Goal: Information Seeking & Learning: Learn about a topic

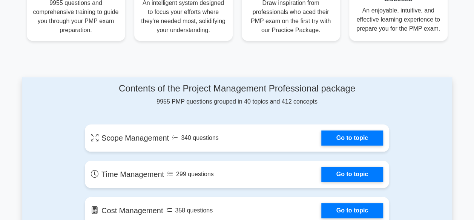
scroll to position [347, 0]
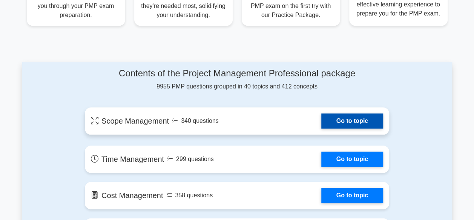
click at [356, 119] on link "Go to topic" at bounding box center [353, 120] width 62 height 15
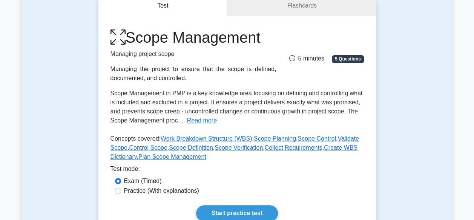
scroll to position [136, 0]
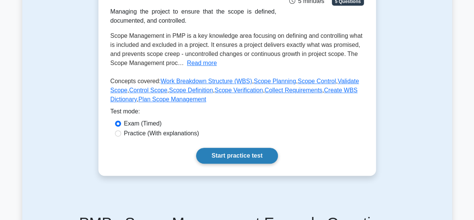
click at [250, 158] on link "Start practice test" at bounding box center [237, 156] width 82 height 16
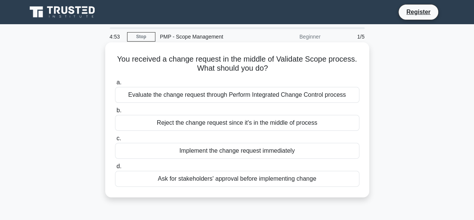
click at [232, 91] on div "Evaluate the change request through Perform Integrated Change Control process" at bounding box center [237, 95] width 245 height 16
click at [115, 85] on input "a. Evaluate the change request through Perform Integrated Change Control process" at bounding box center [115, 82] width 0 height 5
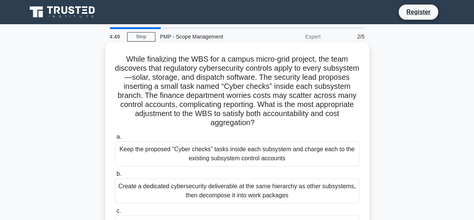
click at [142, 149] on div "Keep the proposed “Cyber checks” tasks inside each subsystem and charge each to…" at bounding box center [237, 153] width 245 height 25
click at [115, 139] on input "a. Keep the proposed “Cyber checks” tasks inside each subsystem and charge each…" at bounding box center [115, 136] width 0 height 5
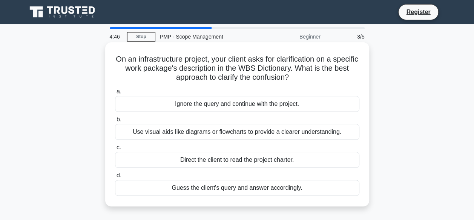
click at [207, 106] on div "Ignore the query and continue with the project." at bounding box center [237, 104] width 245 height 16
click at [115, 94] on input "a. Ignore the query and continue with the project." at bounding box center [115, 91] width 0 height 5
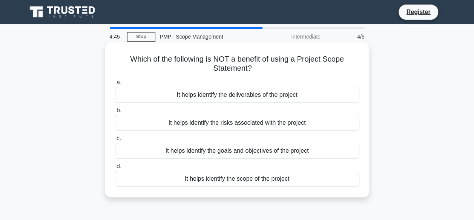
click at [196, 122] on div "It helps identify the risks associated with the project" at bounding box center [237, 123] width 245 height 16
click at [115, 113] on input "b. It helps identify the risks associated with the project" at bounding box center [115, 110] width 0 height 5
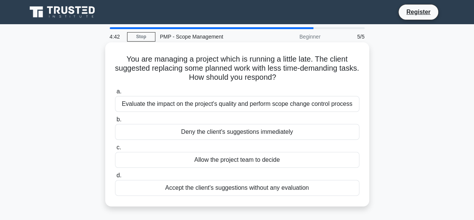
click at [212, 157] on div "Allow the project team to decide" at bounding box center [237, 160] width 245 height 16
click at [115, 150] on input "c. Allow the project team to decide" at bounding box center [115, 147] width 0 height 5
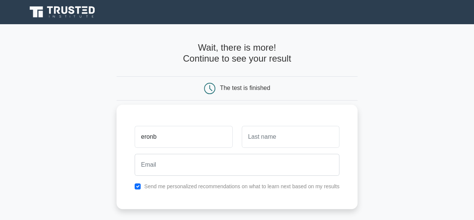
type input "eronb"
click at [291, 133] on input "text" at bounding box center [291, 137] width 98 height 22
type input "rev,lol"
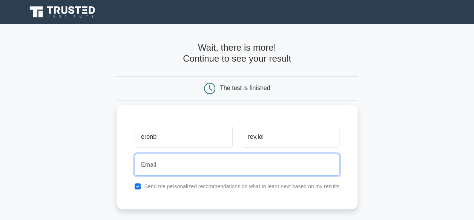
click at [213, 162] on input "email" at bounding box center [237, 165] width 205 height 22
type input "akinlosotuolawale@gmail.com"
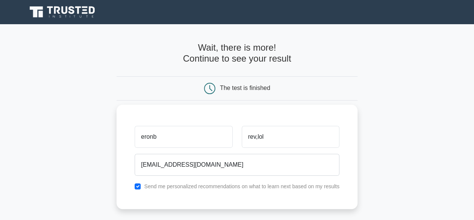
drag, startPoint x: 154, startPoint y: 159, endPoint x: 177, endPoint y: 117, distance: 47.3
click at [177, 117] on div "eronb rev,lol akinlosotuolawale@gmail.com Send me personalized recommendations …" at bounding box center [237, 157] width 241 height 104
click at [196, 189] on label "Send me personalized recommendations on what to learn next based on my results" at bounding box center [242, 186] width 196 height 6
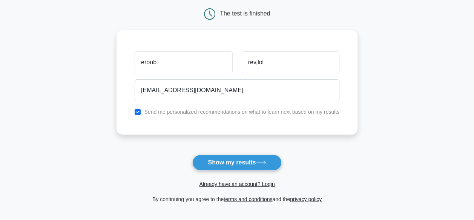
scroll to position [75, 0]
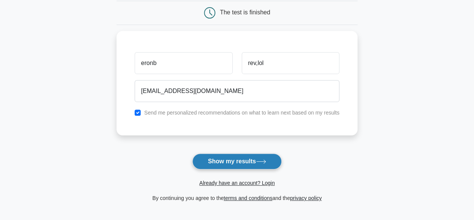
click at [255, 160] on button "Show my results" at bounding box center [237, 161] width 89 height 16
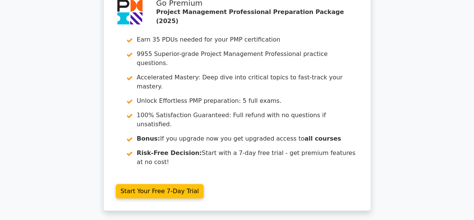
scroll to position [1154, 0]
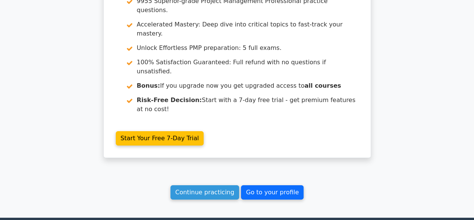
click at [270, 185] on link "Go to your profile" at bounding box center [272, 192] width 63 height 14
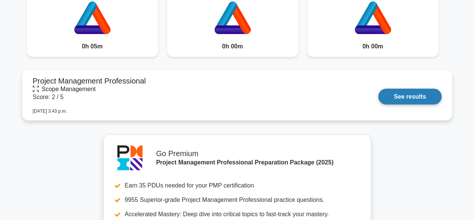
scroll to position [695, 0]
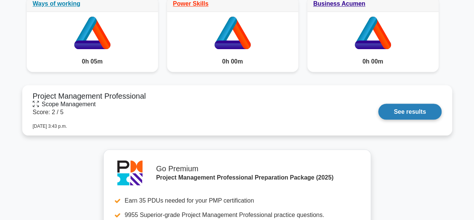
click at [429, 105] on link "See results" at bounding box center [410, 111] width 63 height 16
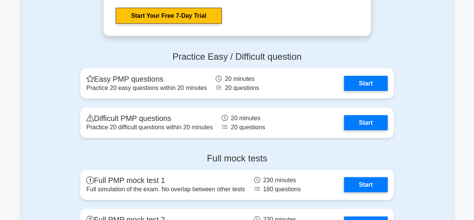
scroll to position [2191, 0]
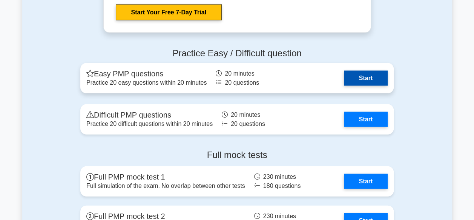
click at [363, 72] on link "Start" at bounding box center [366, 78] width 44 height 15
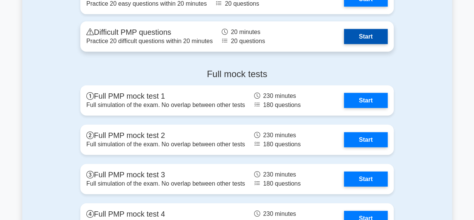
scroll to position [2266, 0]
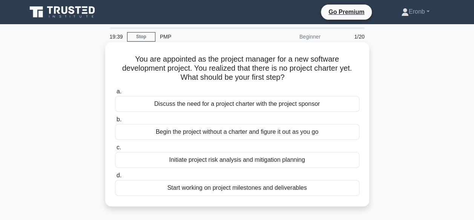
click at [117, 92] on span "a." at bounding box center [119, 91] width 5 height 6
click at [115, 92] on input "a. Discuss the need for a project charter with the project sponsor" at bounding box center [115, 91] width 0 height 5
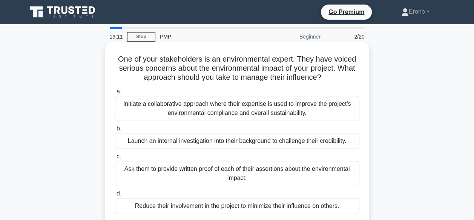
click at [148, 208] on div "Reduce their involvement in the project to minimize their influence on others." at bounding box center [237, 206] width 245 height 16
click at [115, 196] on input "d. Reduce their involvement in the project to minimize their influence on other…" at bounding box center [115, 193] width 0 height 5
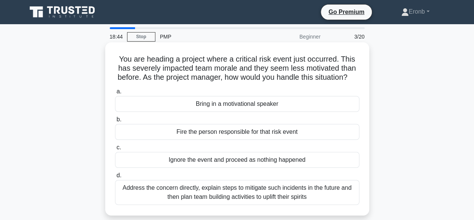
click at [160, 200] on div "Address the concern directly, explain steps to mitigate such incidents in the f…" at bounding box center [237, 192] width 245 height 25
click at [115, 178] on input "d. Address the concern directly, explain steps to mitigate such incidents in th…" at bounding box center [115, 175] width 0 height 5
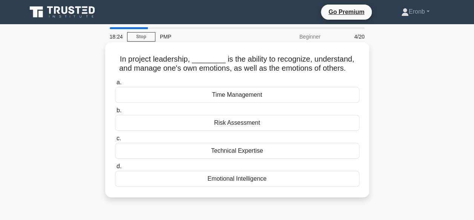
click at [179, 180] on div "Emotional Intelligence" at bounding box center [237, 179] width 245 height 16
click at [115, 169] on input "d. Emotional Intelligence" at bounding box center [115, 166] width 0 height 5
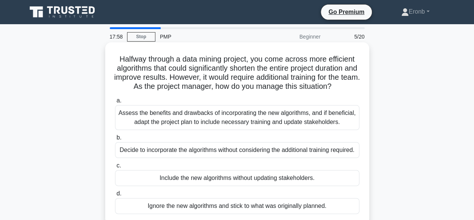
click at [153, 158] on div "Decide to incorporate the algorithms without considering the additional trainin…" at bounding box center [237, 150] width 245 height 16
click at [115, 140] on input "b. Decide to incorporate the algorithms without considering the additional trai…" at bounding box center [115, 137] width 0 height 5
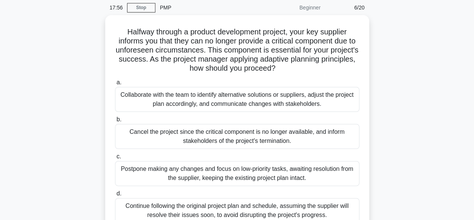
scroll to position [30, 0]
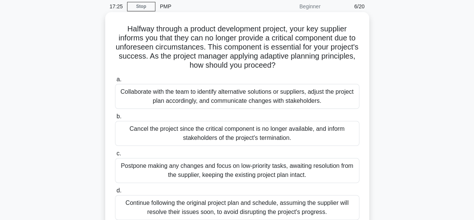
click at [160, 108] on div "Collaborate with the team to identify alternative solutions or suppliers, adjus…" at bounding box center [237, 96] width 245 height 25
click at [115, 82] on input "a. Collaborate with the team to identify alternative solutions or suppliers, ad…" at bounding box center [115, 79] width 0 height 5
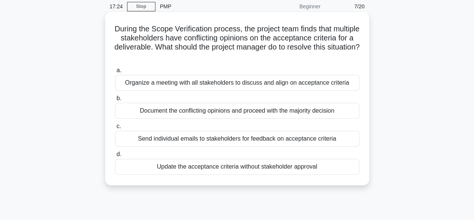
scroll to position [0, 0]
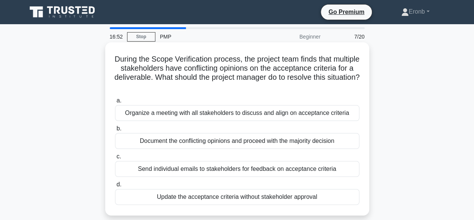
click at [191, 176] on div "Send individual emails to stakeholders for feedback on acceptance criteria" at bounding box center [237, 169] width 245 height 16
click at [115, 159] on input "c. Send individual emails to stakeholders for feedback on acceptance criteria" at bounding box center [115, 156] width 0 height 5
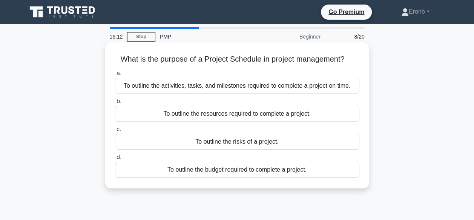
click at [246, 88] on div "To outline the activities, tasks, and milestones required to complete a project…" at bounding box center [237, 86] width 245 height 16
click at [115, 76] on input "a. To outline the activities, tasks, and milestones required to complete a proj…" at bounding box center [115, 73] width 0 height 5
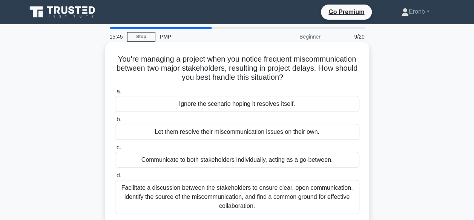
click at [228, 201] on div "Facilitate a discussion between the stakeholders to ensure clear, open communic…" at bounding box center [237, 197] width 245 height 34
click at [115, 178] on input "d. Facilitate a discussion between the stakeholders to ensure clear, open commu…" at bounding box center [115, 175] width 0 height 5
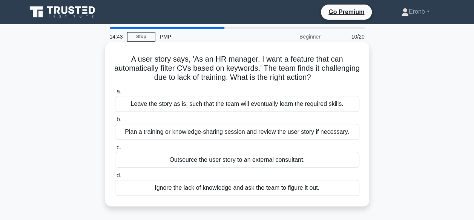
click at [249, 130] on div "Plan a training or knowledge-sharing session and review the user story if neces…" at bounding box center [237, 132] width 245 height 16
click at [115, 122] on input "b. Plan a training or knowledge-sharing session and review the user story if ne…" at bounding box center [115, 119] width 0 height 5
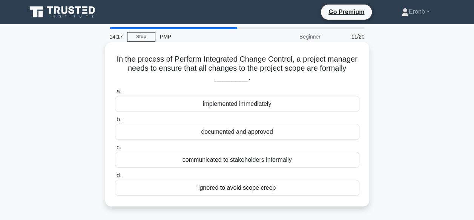
click at [261, 122] on label "b. documented and approved" at bounding box center [237, 127] width 245 height 25
click at [115, 122] on input "b. documented and approved" at bounding box center [115, 119] width 0 height 5
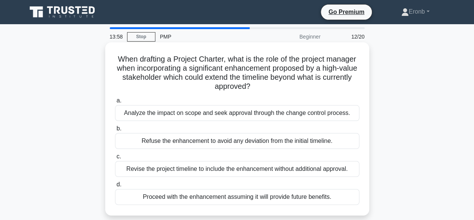
click at [185, 141] on div "Refuse the enhancement to avoid any deviation from the initial timeline." at bounding box center [237, 141] width 245 height 16
click at [115, 131] on input "b. Refuse the enhancement to avoid any deviation from the initial timeline." at bounding box center [115, 128] width 0 height 5
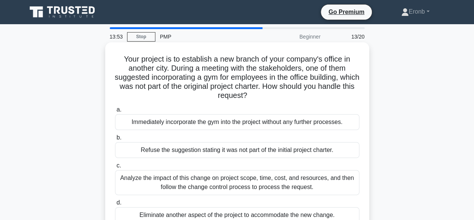
click at [159, 152] on div "Refuse the suggestion stating it was not part of the initial project charter." at bounding box center [237, 150] width 245 height 16
click at [115, 140] on input "b. Refuse the suggestion stating it was not part of the initial project charter." at bounding box center [115, 137] width 0 height 5
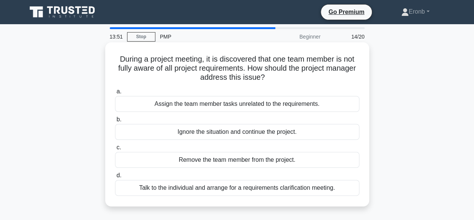
click at [220, 151] on label "c. Remove the team member from the project." at bounding box center [237, 155] width 245 height 25
click at [115, 150] on input "c. Remove the team member from the project." at bounding box center [115, 147] width 0 height 5
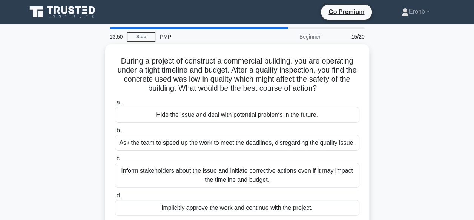
click at [220, 151] on div "a. Hide the issue and deal with potential problems in the future. b. Ask the te…" at bounding box center [238, 156] width 254 height 121
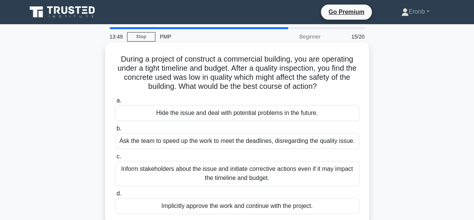
click at [220, 138] on div "Ask the team to speed up the work to meet the deadlines, disregarding the quali…" at bounding box center [237, 141] width 245 height 16
click at [115, 131] on input "b. Ask the team to speed up the work to meet the deadlines, disregarding the qu…" at bounding box center [115, 128] width 0 height 5
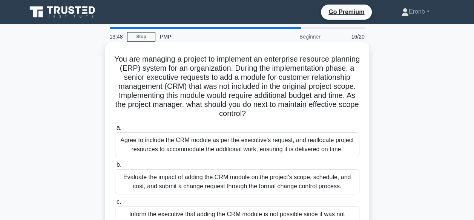
click at [214, 154] on div "Agree to include the CRM module as per the executive's request, and reallocate …" at bounding box center [237, 144] width 245 height 25
click at [115, 130] on input "a. Agree to include the CRM module as per the executive's request, and realloca…" at bounding box center [115, 127] width 0 height 5
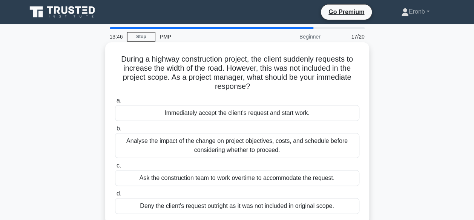
click at [208, 183] on div "Ask the construction team to work overtime to accommodate the request." at bounding box center [237, 178] width 245 height 16
click at [115, 168] on input "c. Ask the construction team to work overtime to accommodate the request." at bounding box center [115, 165] width 0 height 5
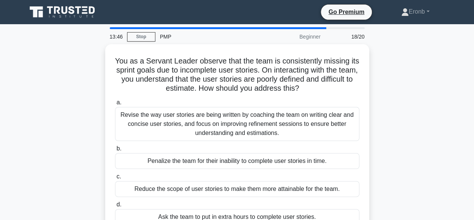
click at [208, 183] on div "Reduce the scope of user stories to make them more attainable for the team." at bounding box center [237, 189] width 245 height 16
click at [115, 179] on input "c. Reduce the scope of user stories to make them more attainable for the team." at bounding box center [115, 176] width 0 height 5
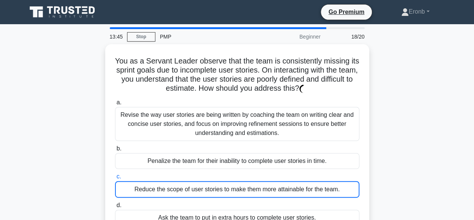
click at [208, 183] on div "Reduce the scope of user stories to make them more attainable for the team." at bounding box center [237, 189] width 245 height 17
click at [115, 179] on input "c. Reduce the scope of user stories to make them more attainable for the team." at bounding box center [115, 176] width 0 height 5
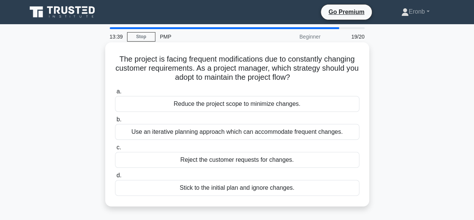
click at [179, 135] on div "Use an iterative planning approach which can accommodate frequent changes." at bounding box center [237, 132] width 245 height 16
click at [115, 122] on input "b. Use an iterative planning approach which can accommodate frequent changes." at bounding box center [115, 119] width 0 height 5
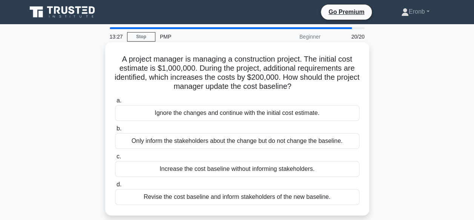
click at [152, 115] on div "Ignore the changes and continue with the initial cost estimate." at bounding box center [237, 113] width 245 height 16
click at [115, 103] on input "a. Ignore the changes and continue with the initial cost estimate." at bounding box center [115, 100] width 0 height 5
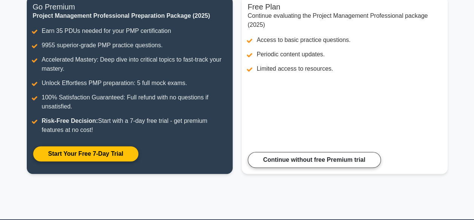
scroll to position [121, 0]
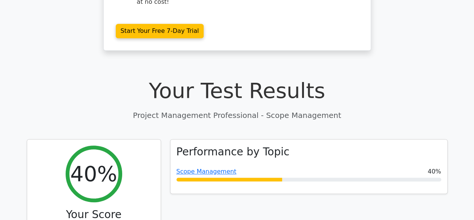
scroll to position [211, 0]
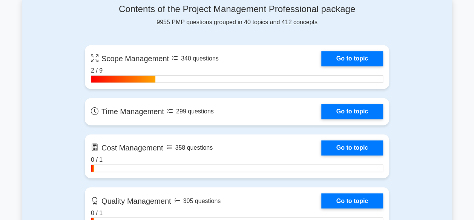
scroll to position [528, 0]
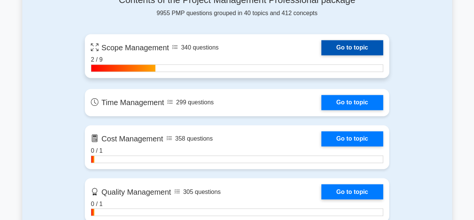
click at [352, 46] on link "Go to topic" at bounding box center [353, 47] width 62 height 15
